Goal: Contribute content

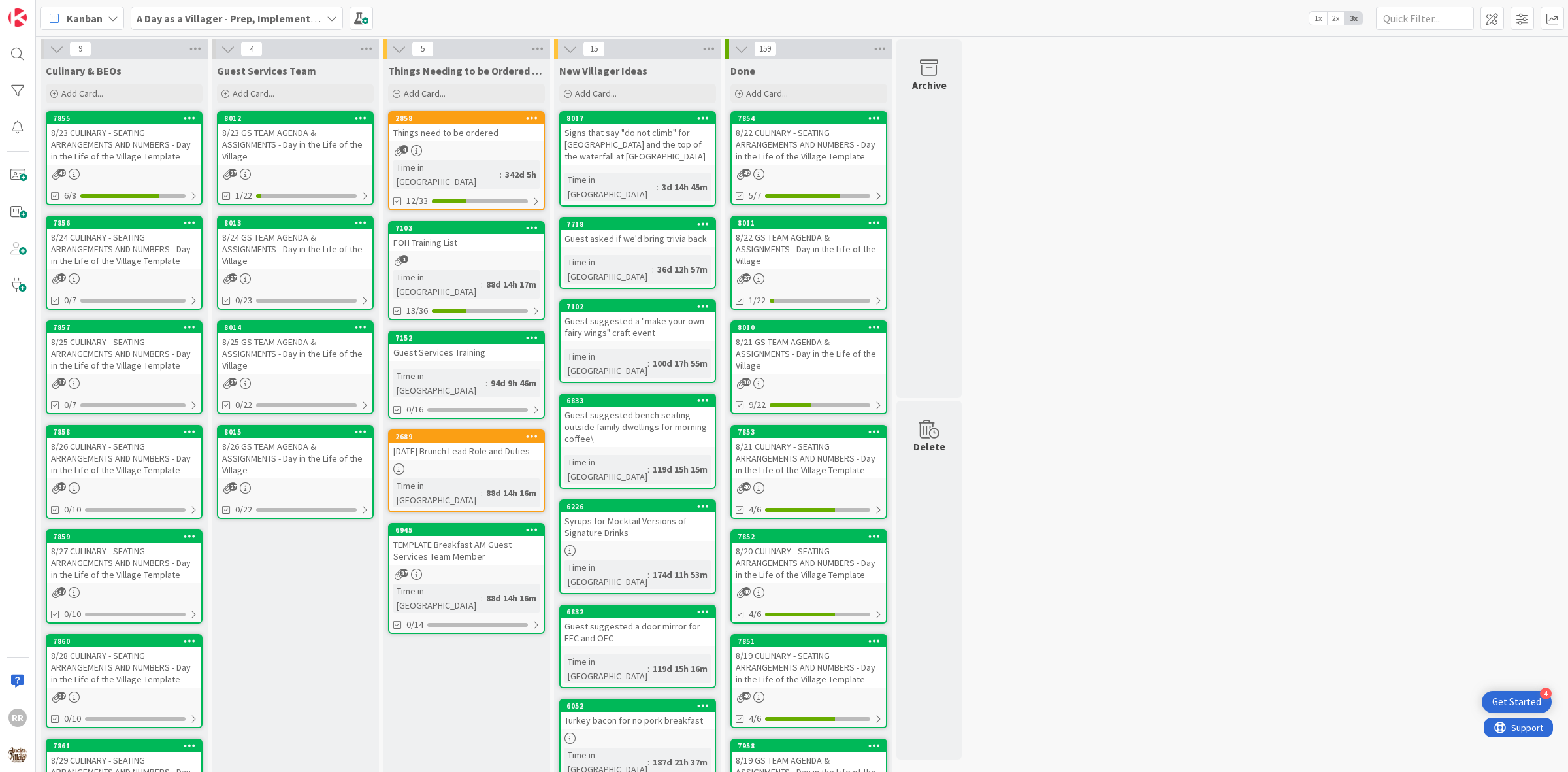
click at [155, 250] on div "8/24 CULINARY - SEATING ARRANGEMENTS AND NUMBERS - Day in the Life of the Villa…" at bounding box center [124, 249] width 154 height 41
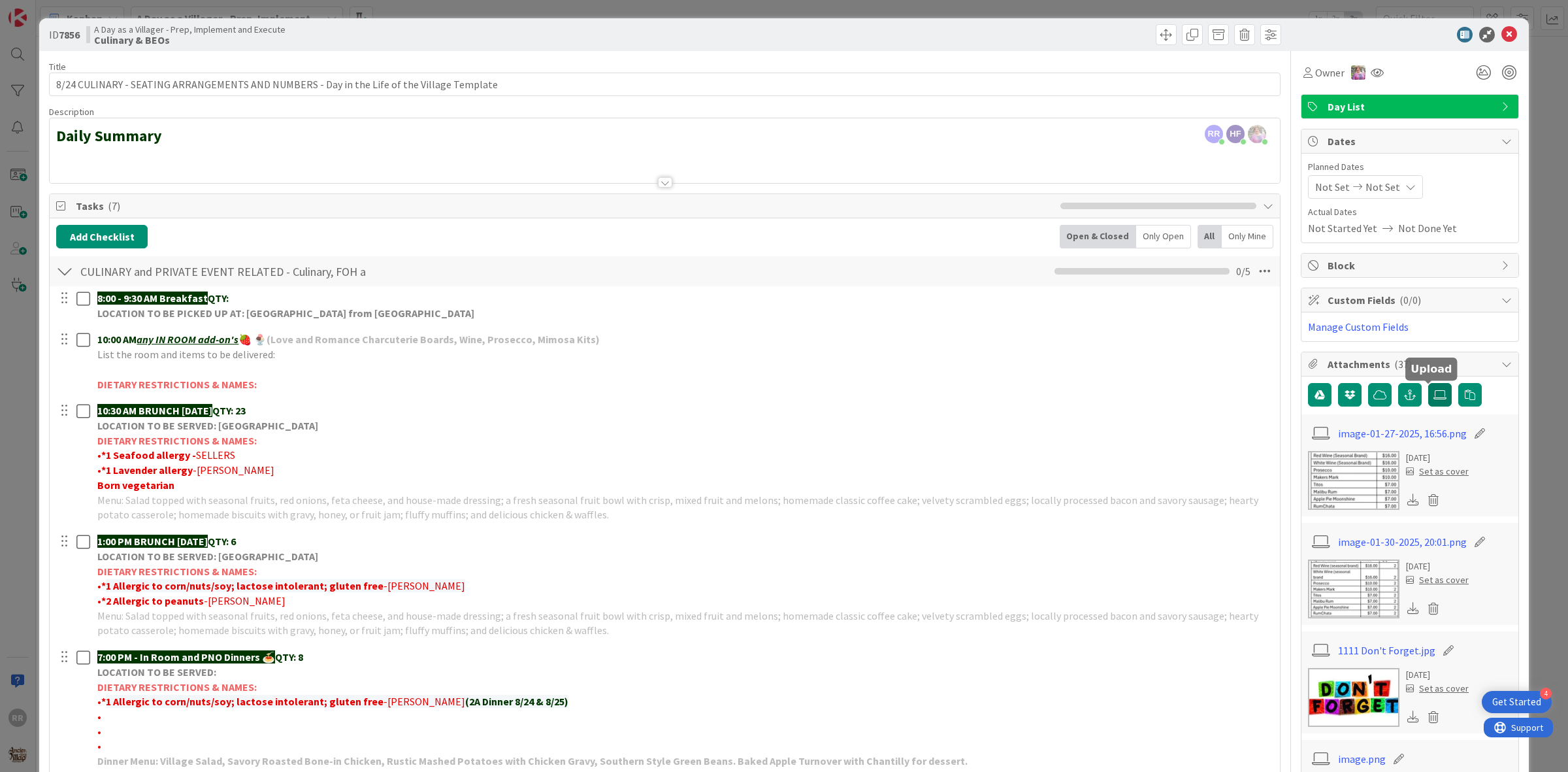
click at [1434, 400] on icon at bounding box center [1440, 395] width 13 height 11
click at [1428, 383] on input "file" at bounding box center [1428, 383] width 0 height 0
click at [1434, 396] on icon at bounding box center [1440, 395] width 13 height 11
click at [1428, 383] on input "file" at bounding box center [1428, 383] width 0 height 0
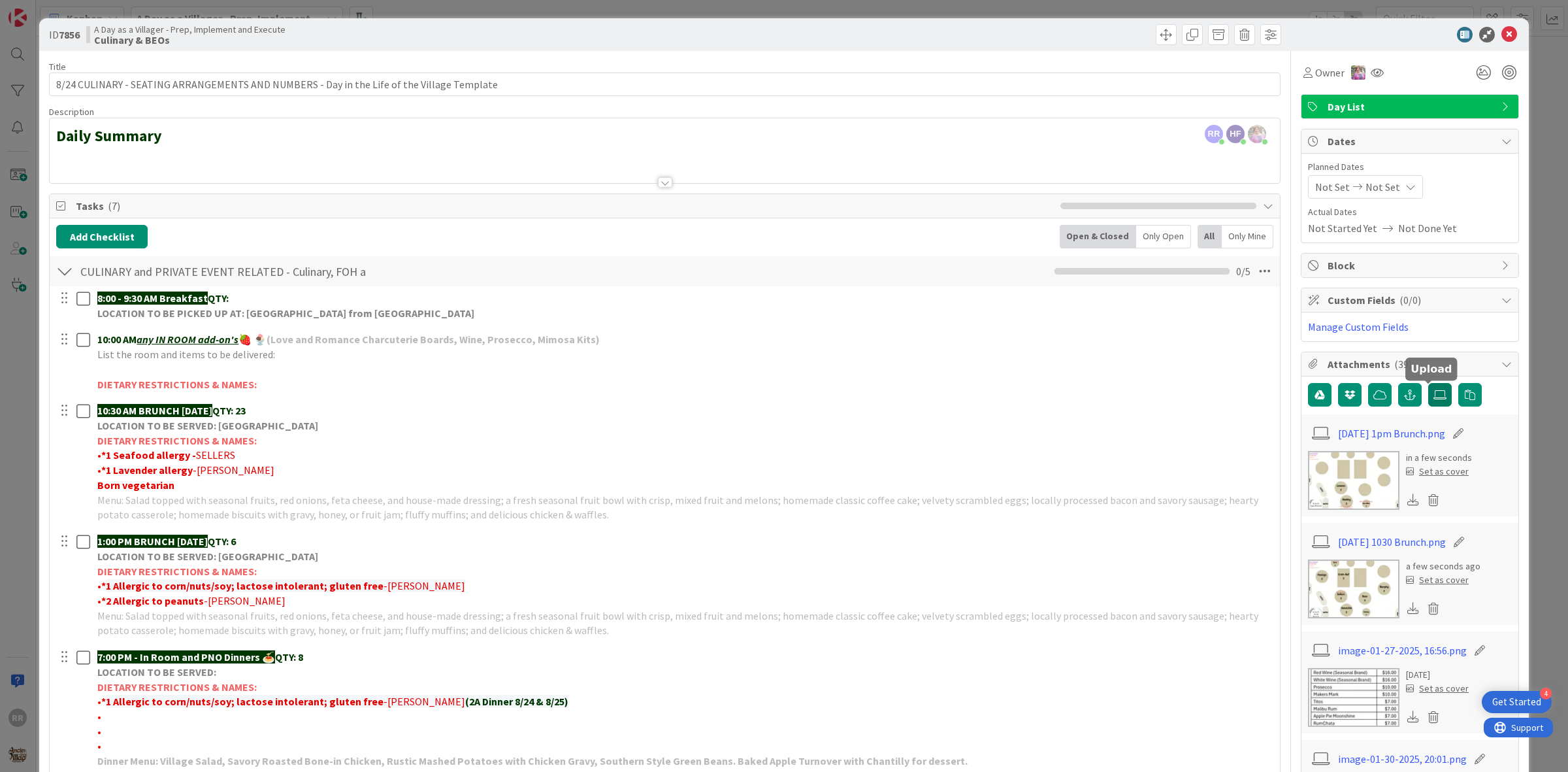
click at [1434, 396] on icon at bounding box center [1440, 395] width 13 height 11
click at [1428, 383] on input "file" at bounding box center [1428, 383] width 0 height 0
click at [1502, 40] on icon at bounding box center [1509, 34] width 15 height 15
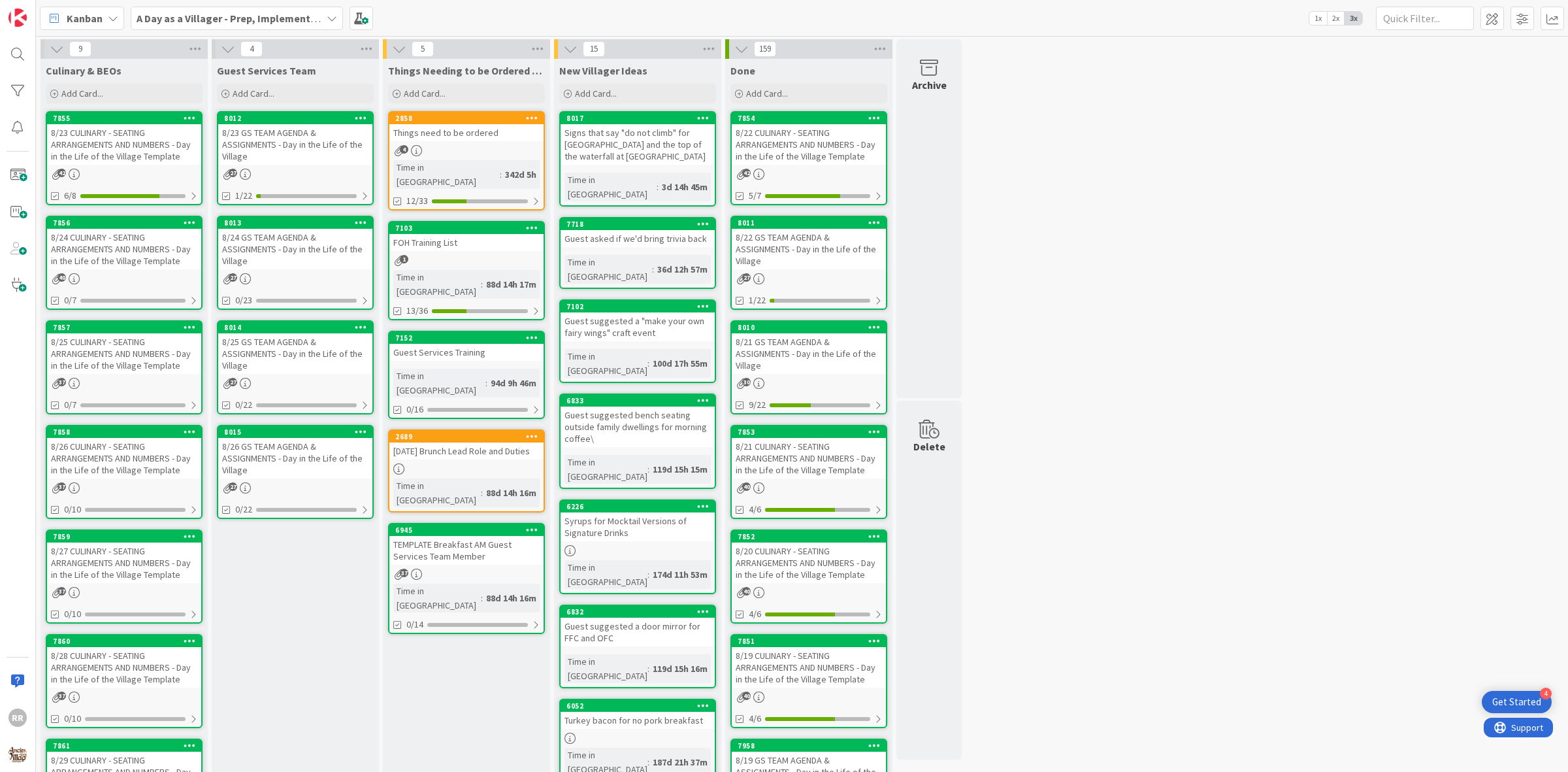
click at [112, 155] on div "8/23 CULINARY - SEATING ARRANGEMENTS AND NUMBERS - Day in the Life of the Villa…" at bounding box center [124, 144] width 154 height 41
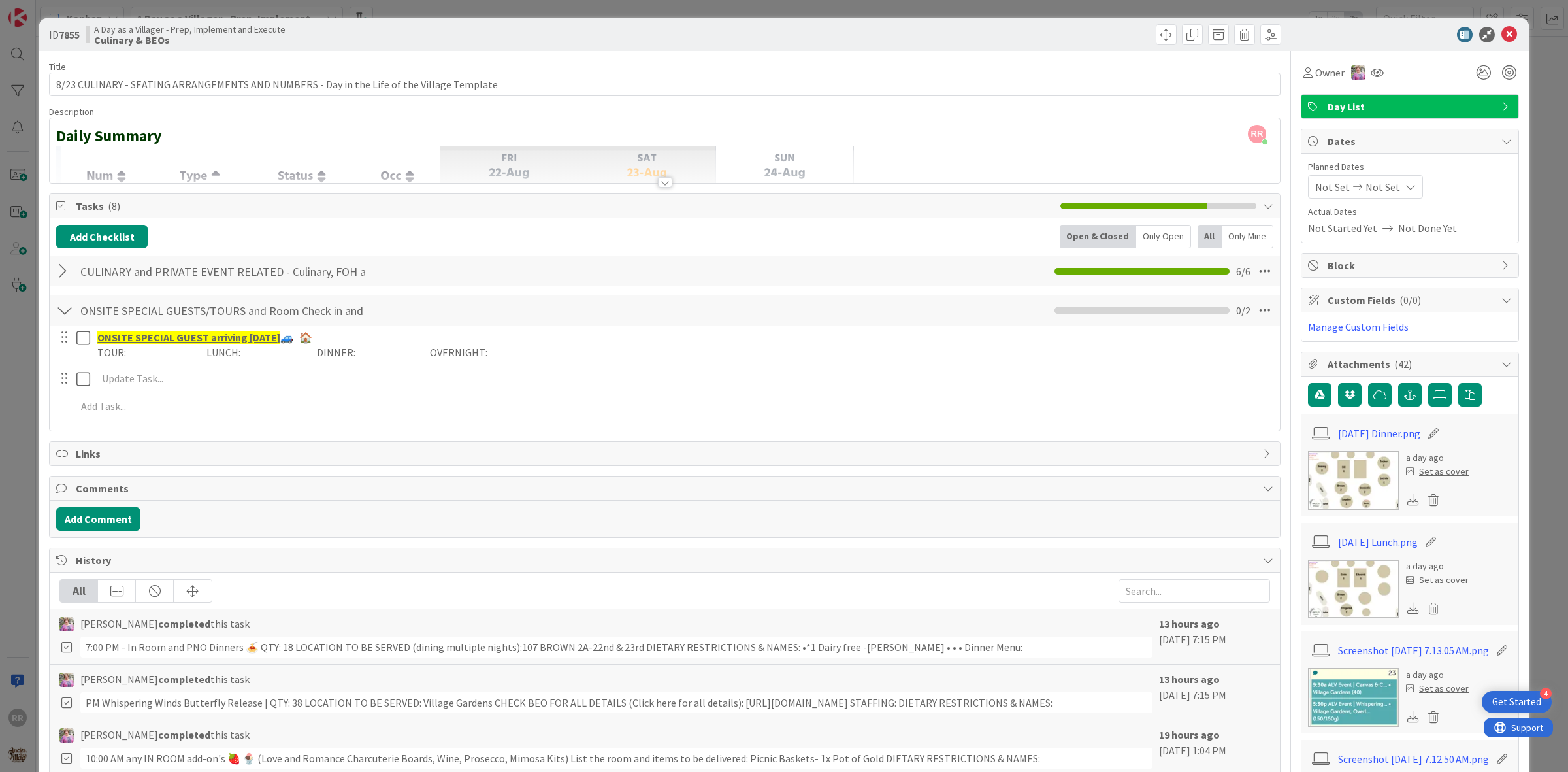
click at [57, 266] on div at bounding box center [64, 271] width 17 height 24
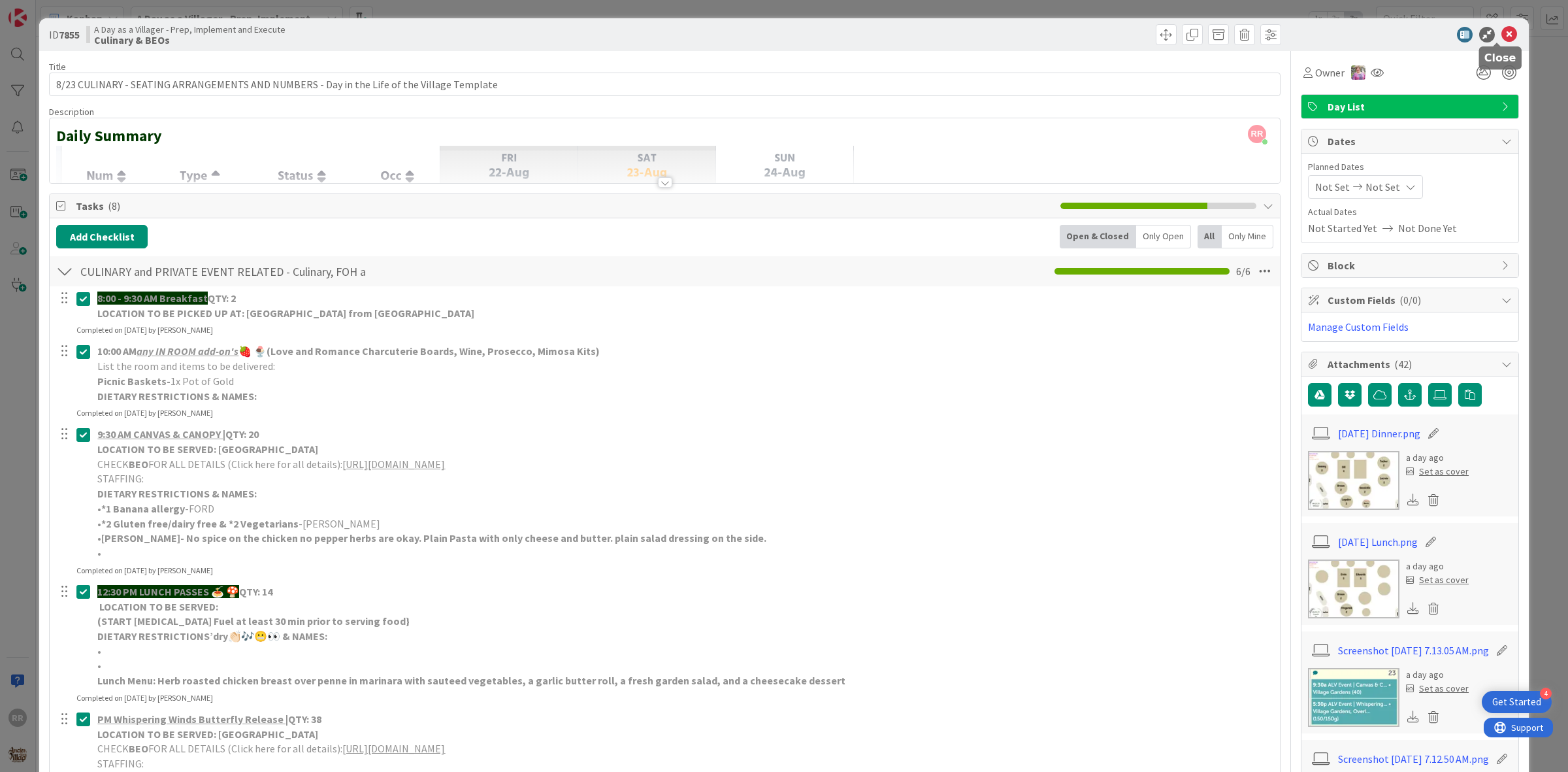
click at [1504, 41] on icon at bounding box center [1509, 34] width 15 height 15
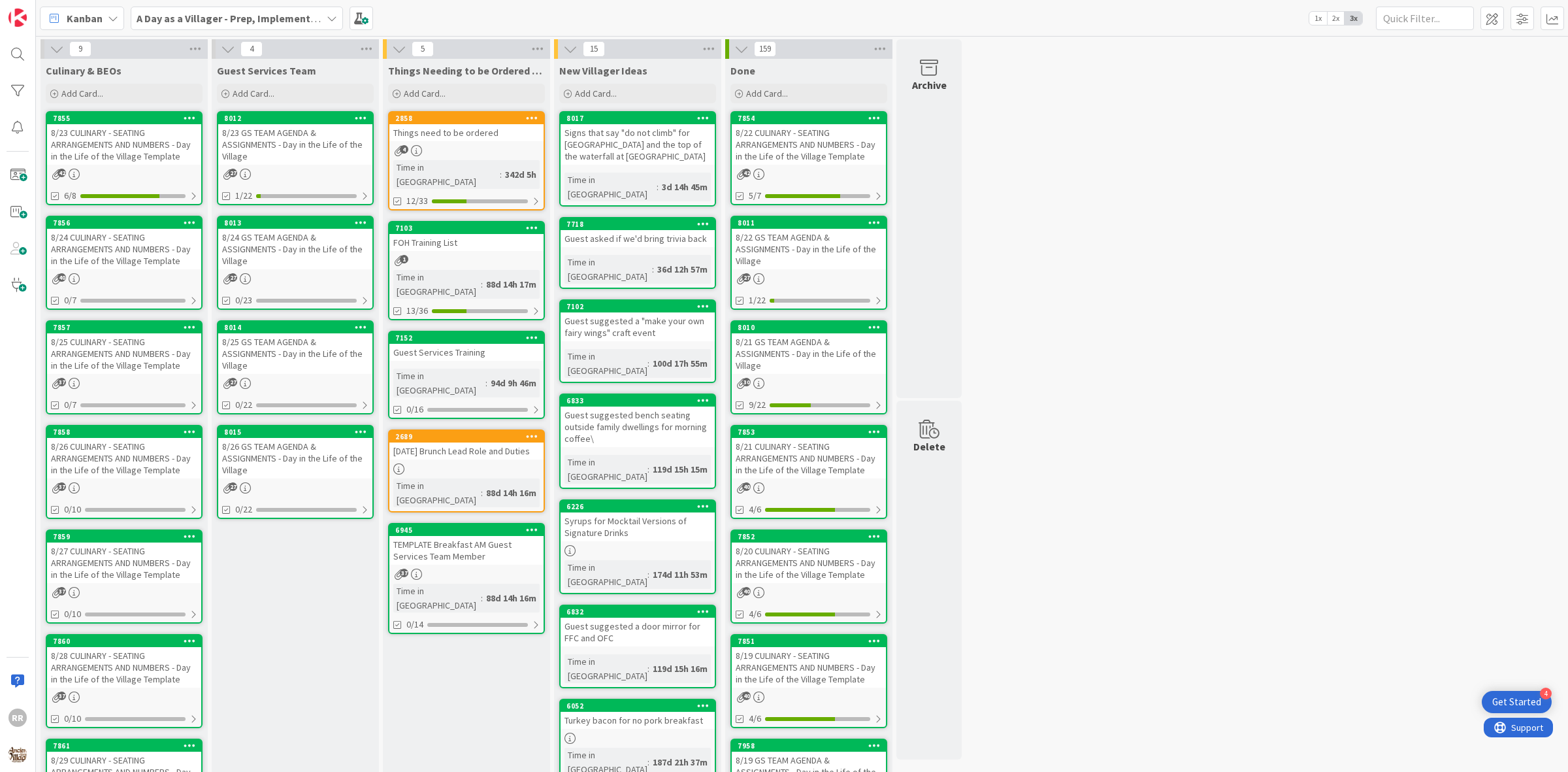
click at [128, 273] on div "40" at bounding box center [124, 279] width 154 height 11
